Goal: Task Accomplishment & Management: Complete application form

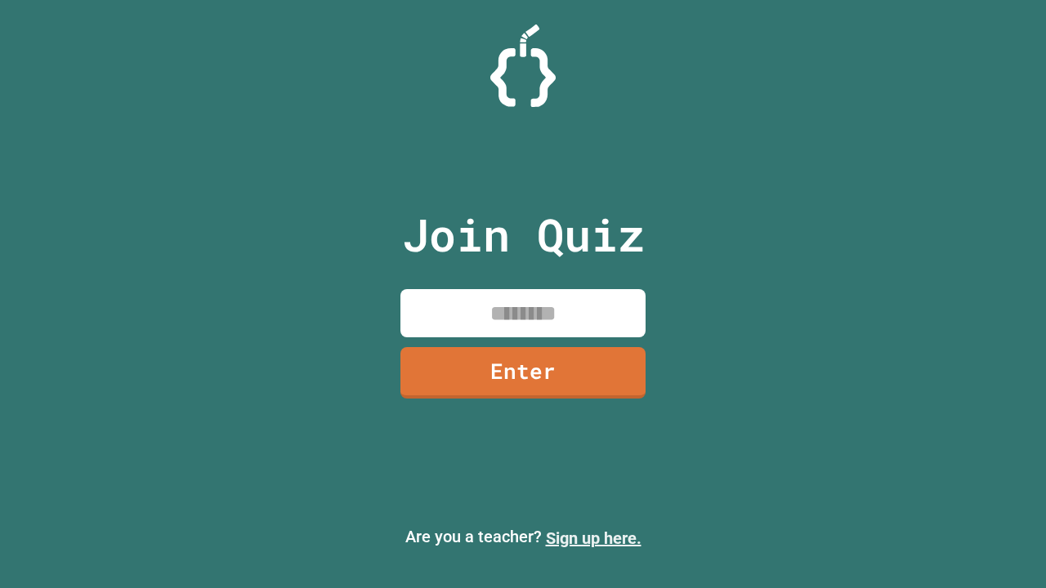
click at [593, 538] on link "Sign up here." at bounding box center [594, 539] width 96 height 20
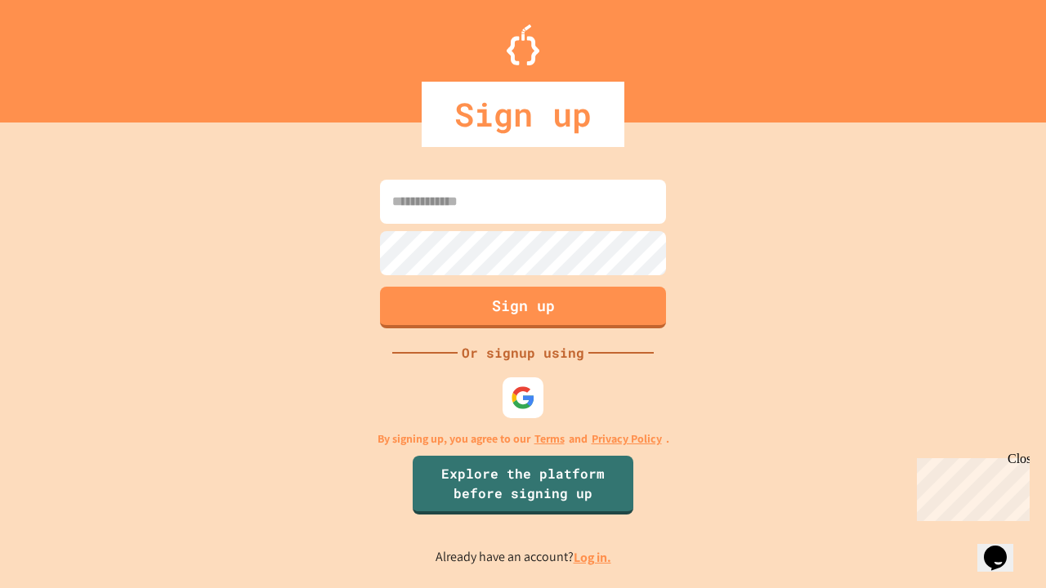
click at [593, 557] on link "Log in." at bounding box center [593, 557] width 38 height 17
